Goal: Find specific page/section: Find specific page/section

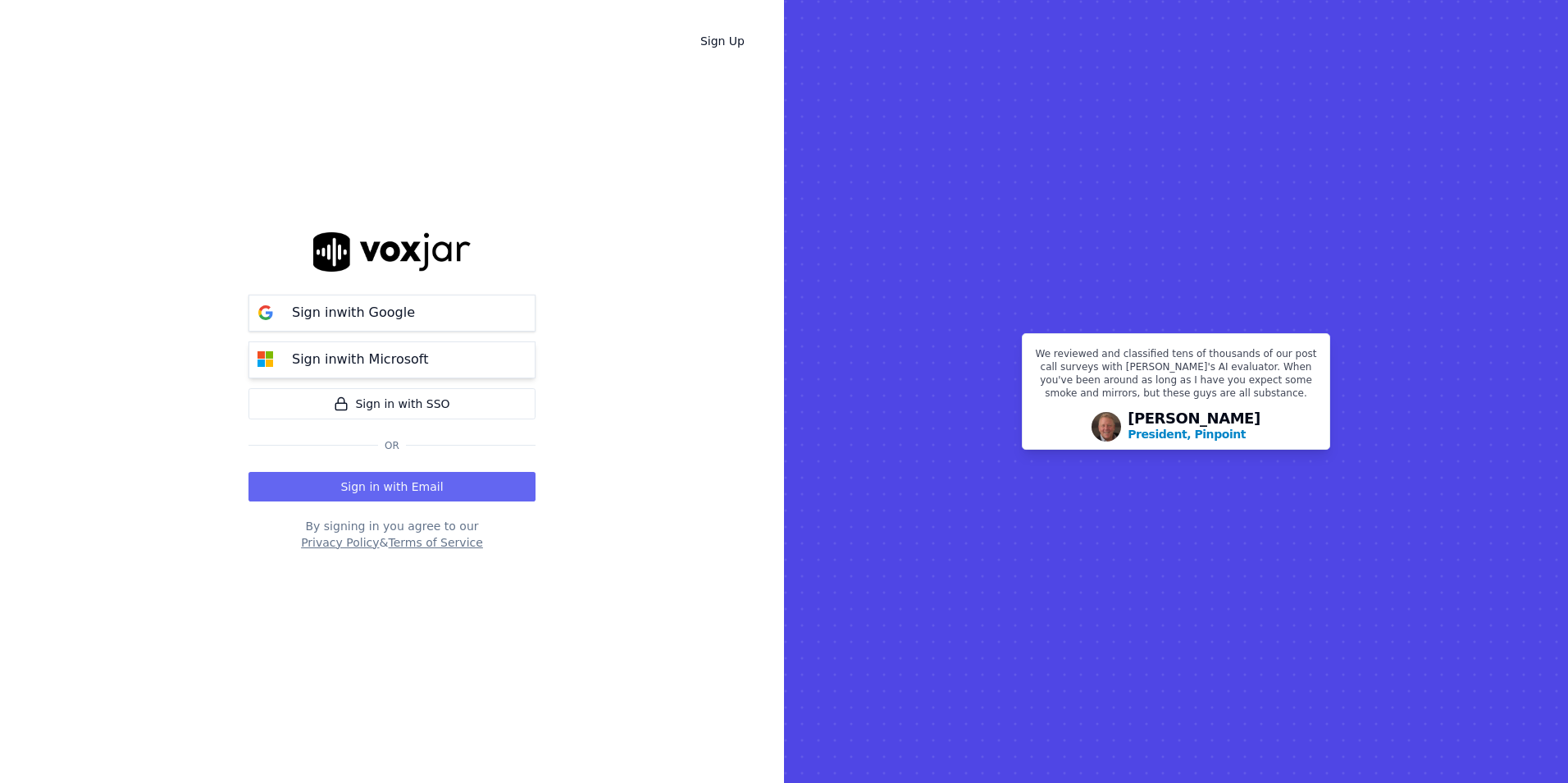
click at [456, 363] on button "Sign in with Microsoft" at bounding box center [391, 359] width 287 height 37
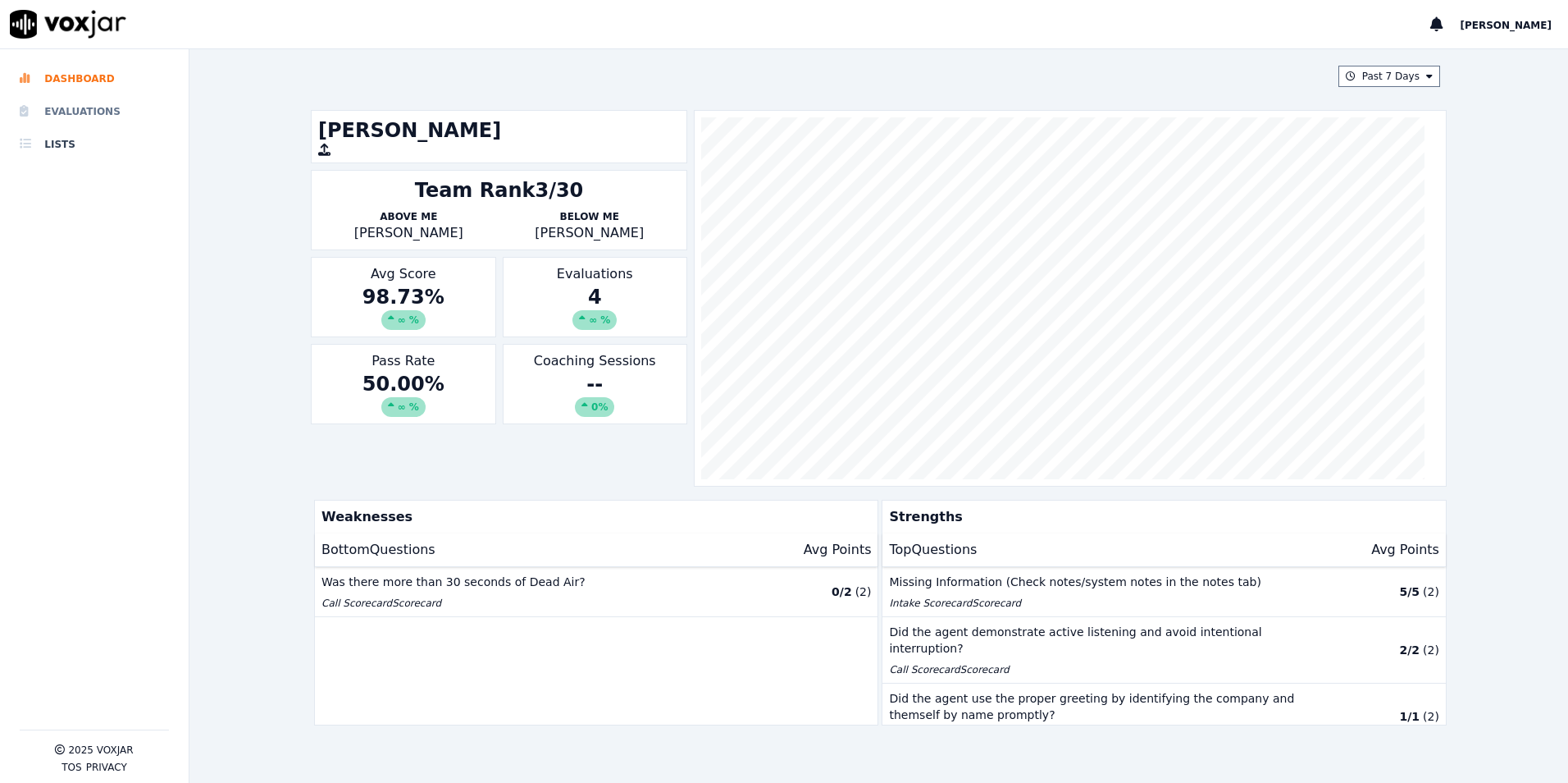
click at [116, 116] on li "Evaluations" at bounding box center [94, 111] width 149 height 33
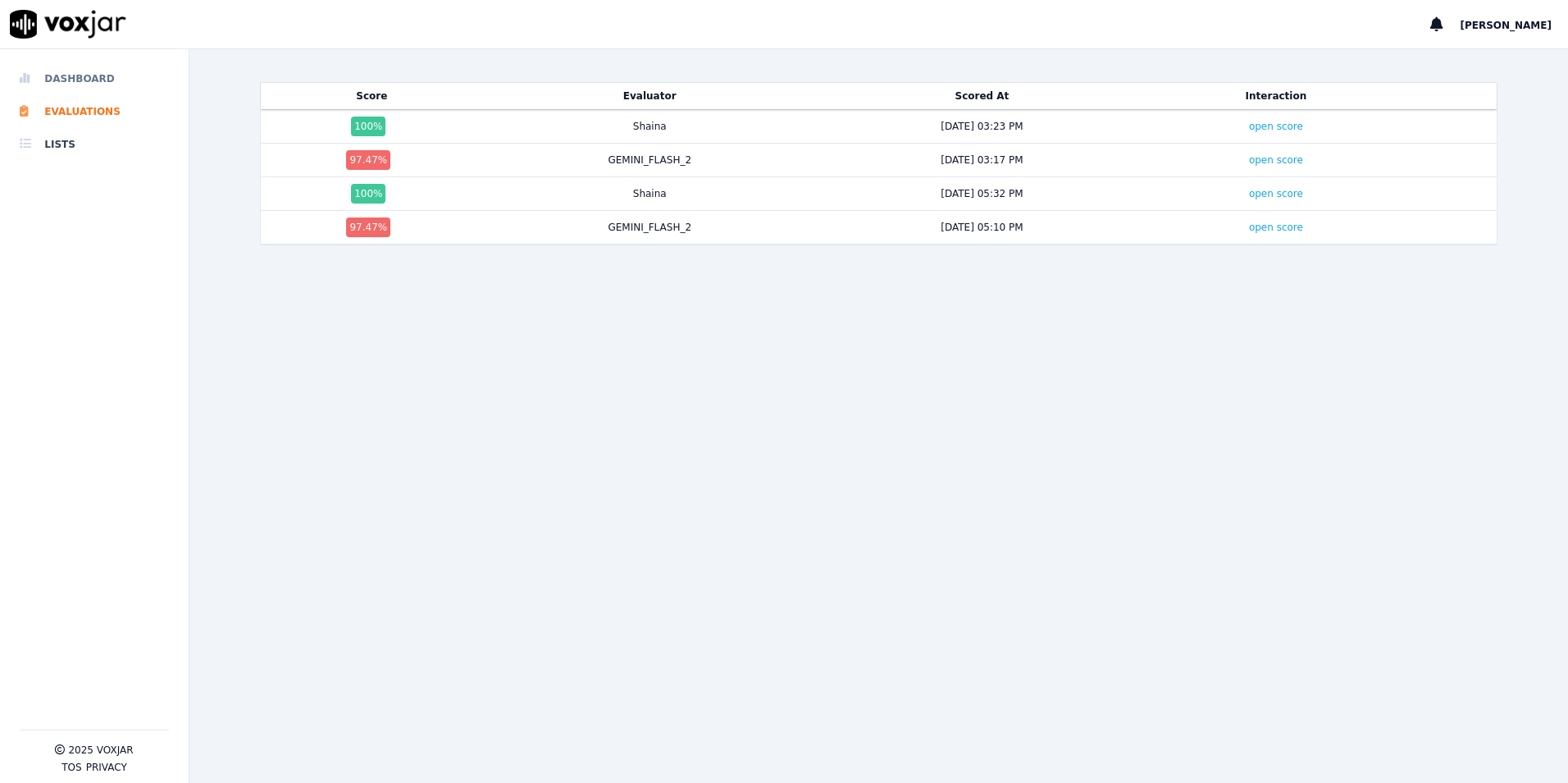
click at [94, 89] on li "Dashboard" at bounding box center [94, 78] width 149 height 33
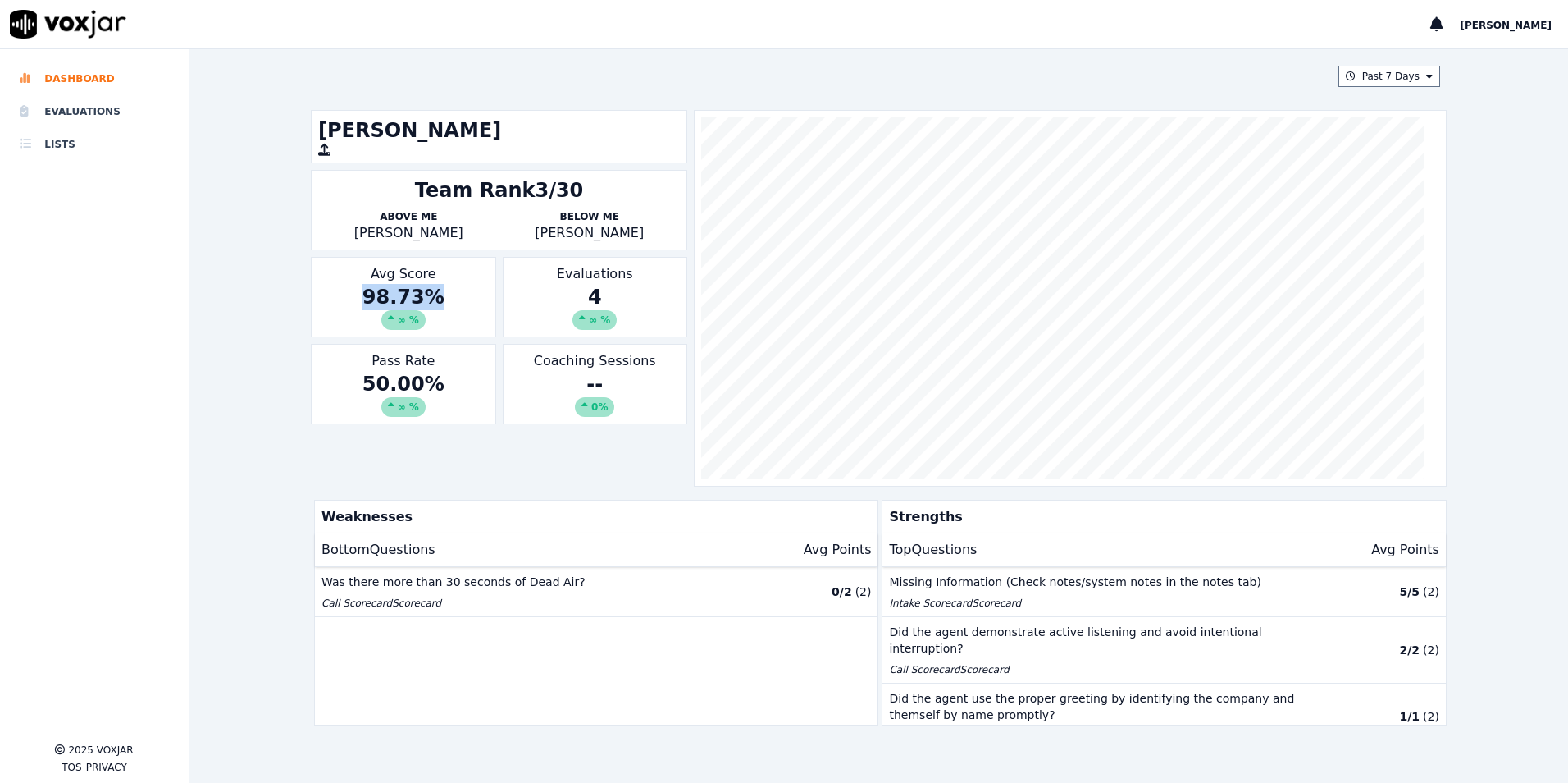
drag, startPoint x: 450, startPoint y: 299, endPoint x: 335, endPoint y: 287, distance: 115.6
click at [335, 287] on div "98.73 % ∞ %" at bounding box center [403, 306] width 170 height 45
drag, startPoint x: 606, startPoint y: 297, endPoint x: 553, endPoint y: 290, distance: 53.5
click at [553, 290] on div "4 ∞ %" at bounding box center [595, 306] width 170 height 45
click at [624, 447] on div "Latisha Charles Team Rank 3/30 Above Me Melissa Baiza Below Me Haley Tripp Avg …" at bounding box center [879, 298] width 1136 height 377
